Goal: Information Seeking & Learning: Learn about a topic

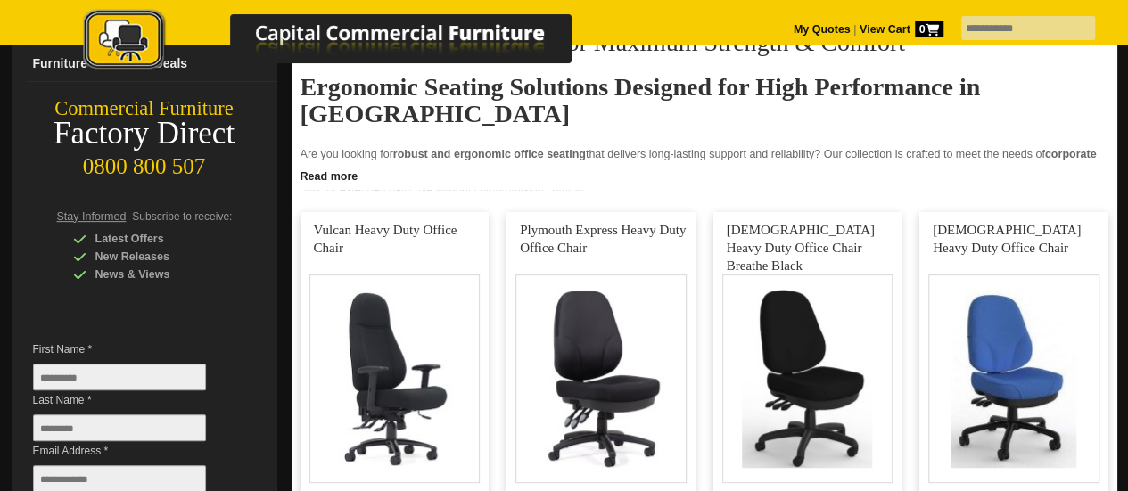
drag, startPoint x: 0, startPoint y: 0, endPoint x: 275, endPoint y: 249, distance: 370.7
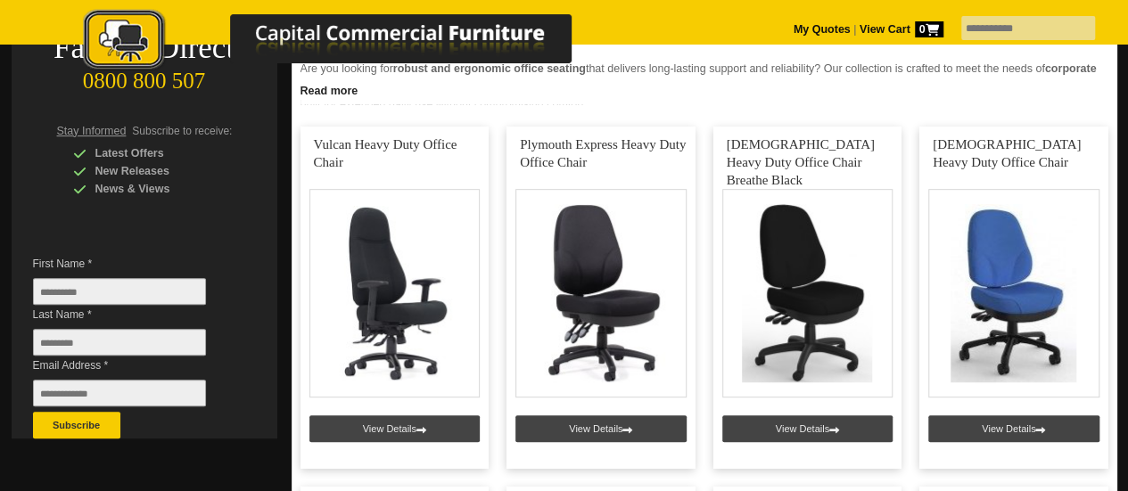
scroll to position [356, 0]
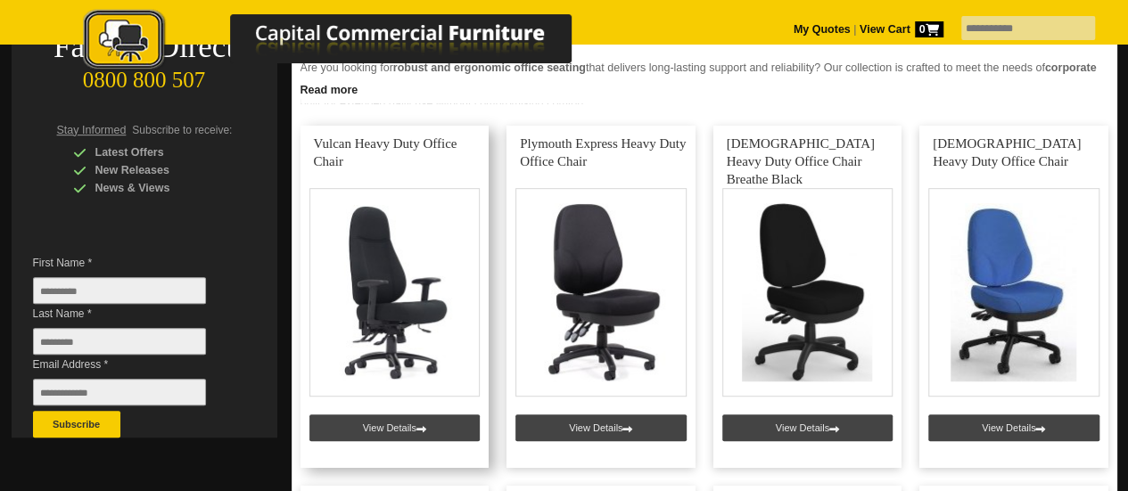
click at [389, 288] on link at bounding box center [395, 297] width 189 height 342
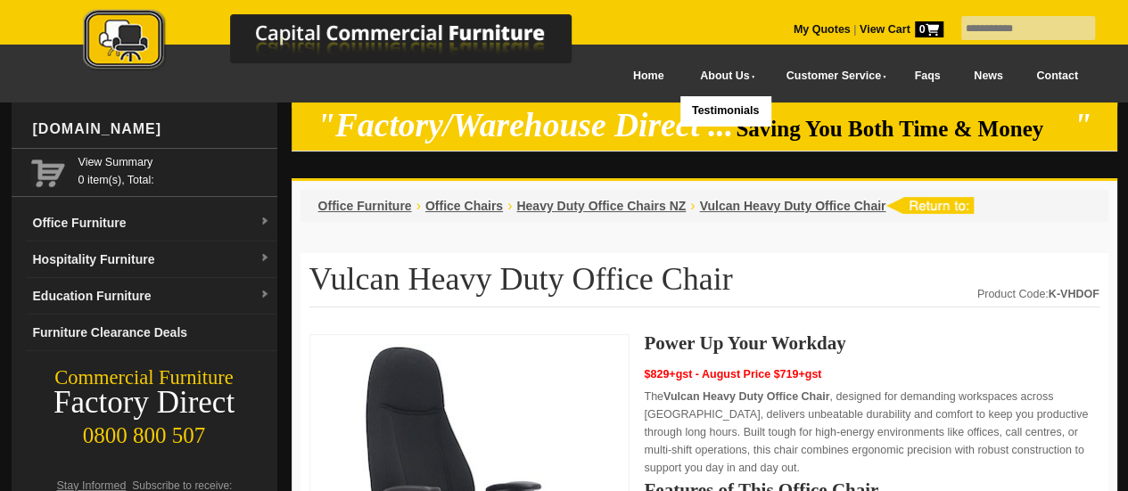
click at [683, 74] on link "About Us" at bounding box center [724, 76] width 86 height 40
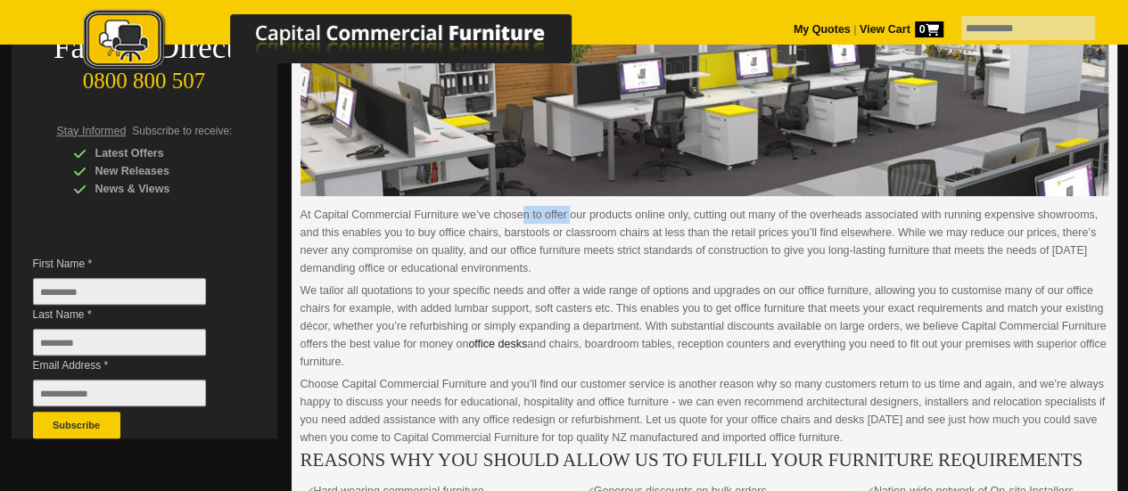
scroll to position [356, 0]
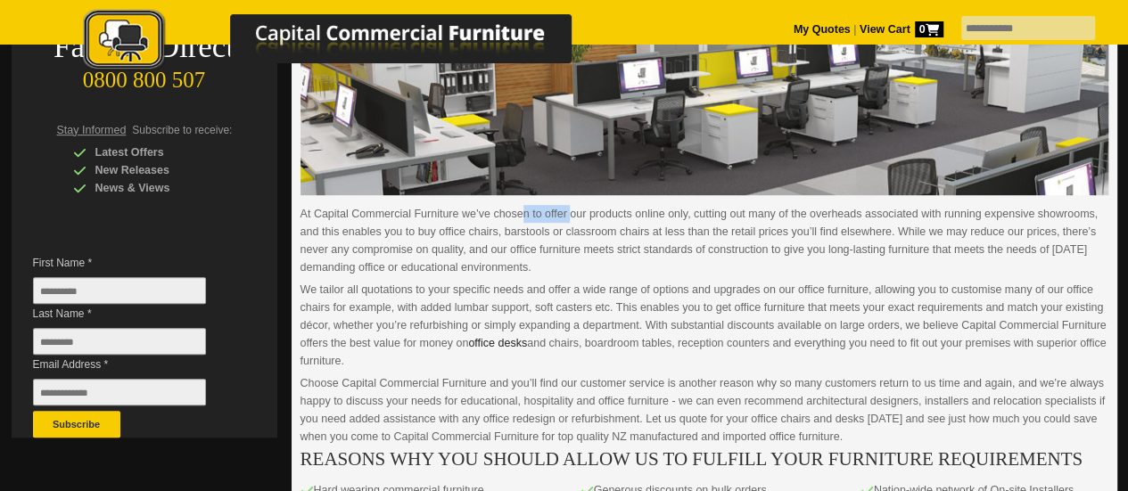
drag, startPoint x: 507, startPoint y: 181, endPoint x: 620, endPoint y: 229, distance: 123.1
click at [620, 229] on p "At Capital Commercial Furniture we’ve chosen to offer our products online only,…" at bounding box center [705, 240] width 808 height 71
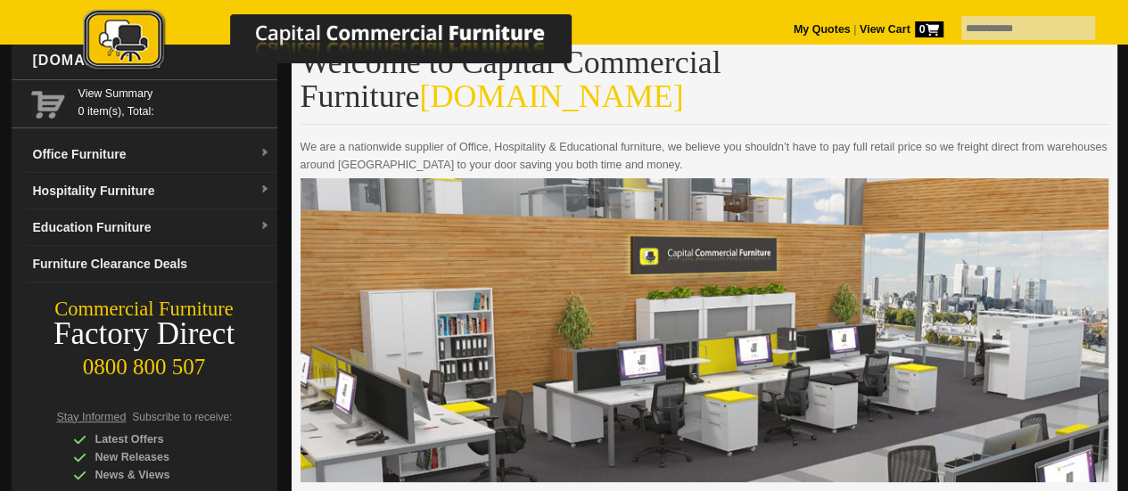
scroll to position [0, 0]
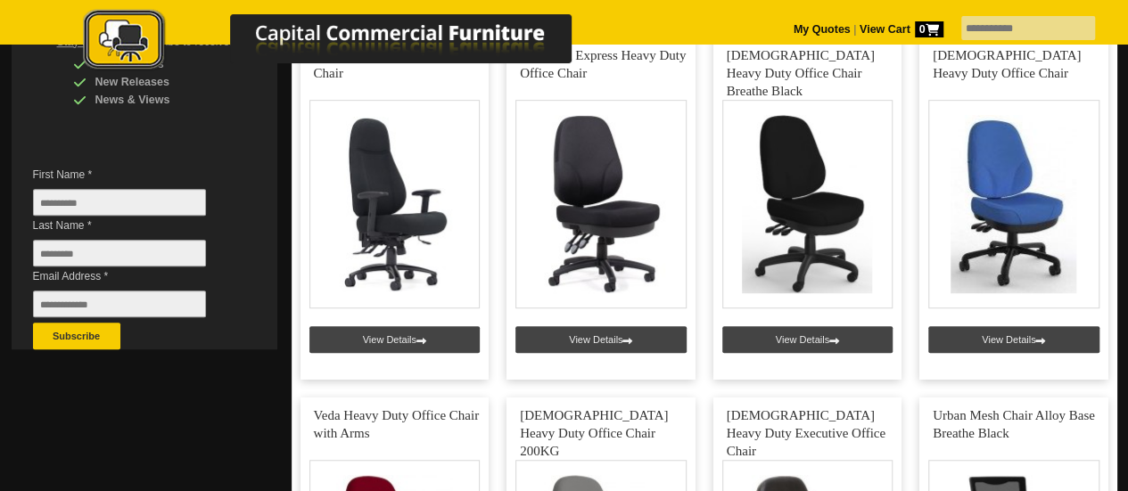
scroll to position [444, 0]
